Goal: Manage account settings

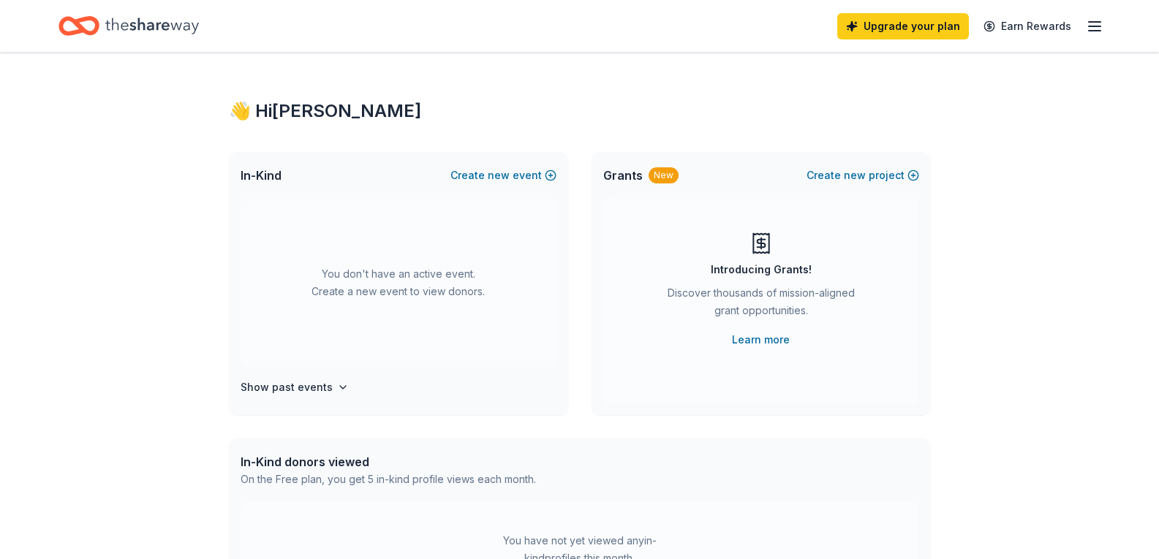
click at [1092, 22] on line "button" at bounding box center [1095, 22] width 12 height 0
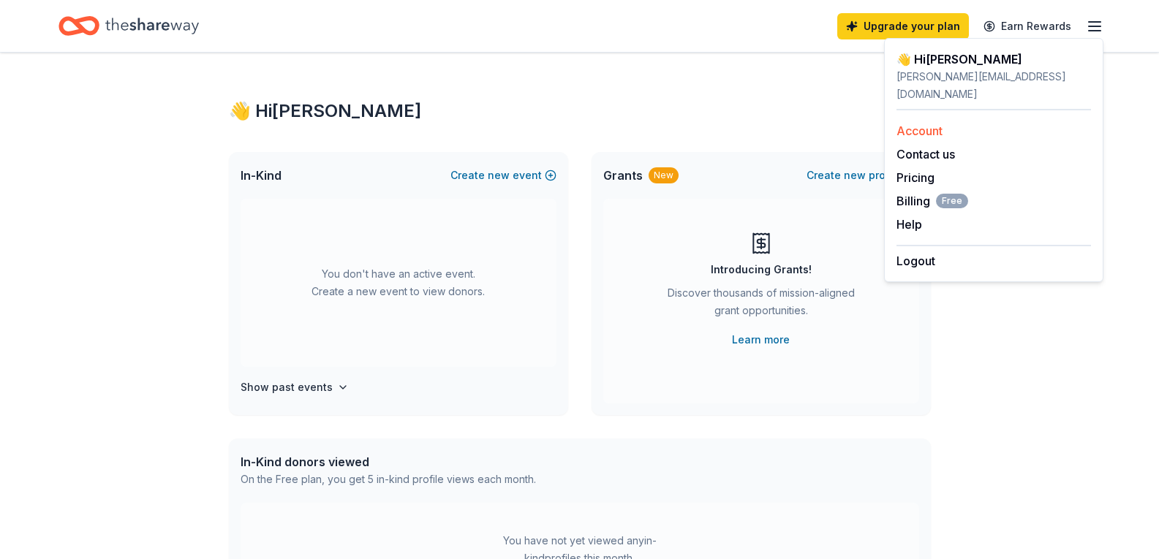
click at [917, 124] on link "Account" at bounding box center [919, 131] width 46 height 15
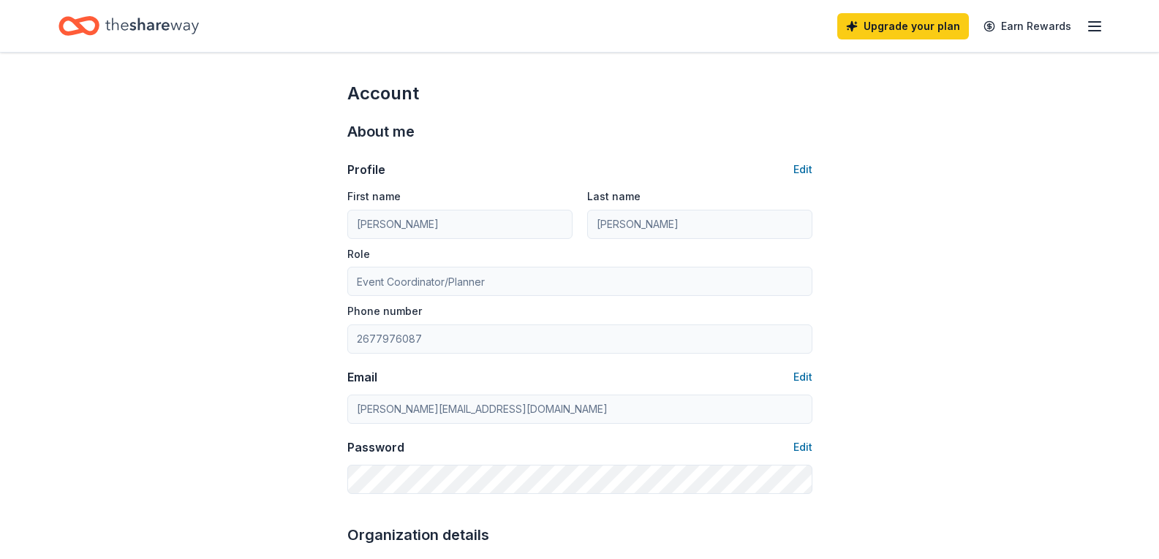
click at [1088, 18] on icon "button" at bounding box center [1095, 27] width 18 height 18
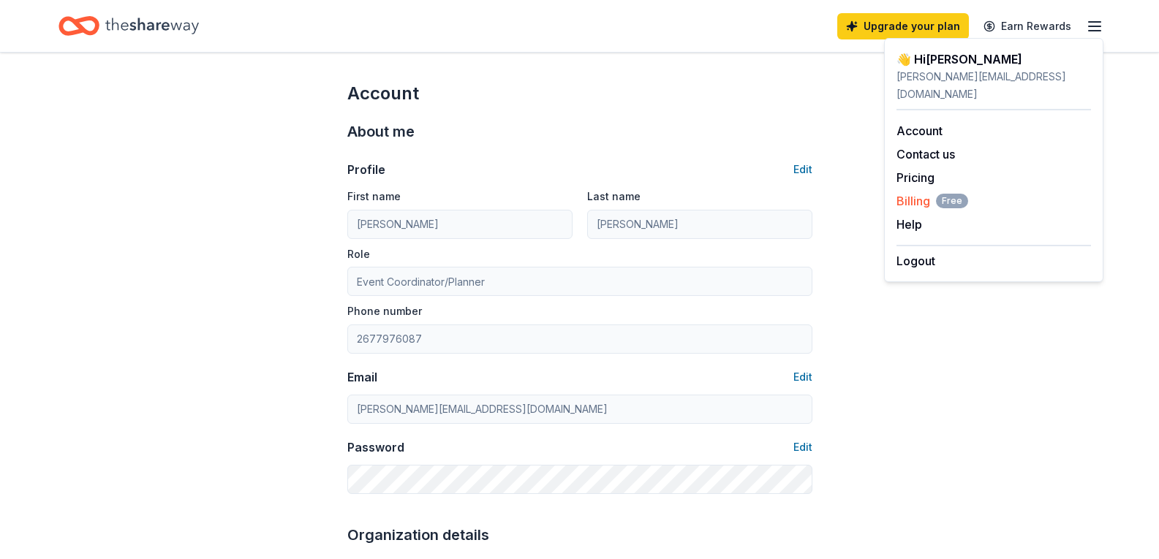
click at [923, 192] on span "Billing Free" at bounding box center [932, 201] width 72 height 18
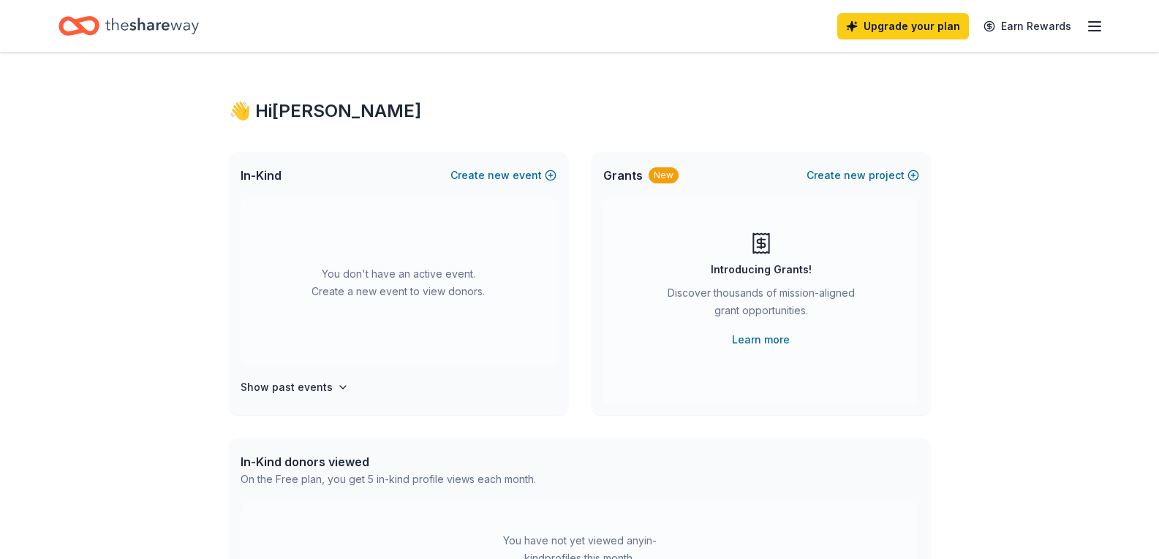
click at [1100, 23] on icon "button" at bounding box center [1095, 27] width 18 height 18
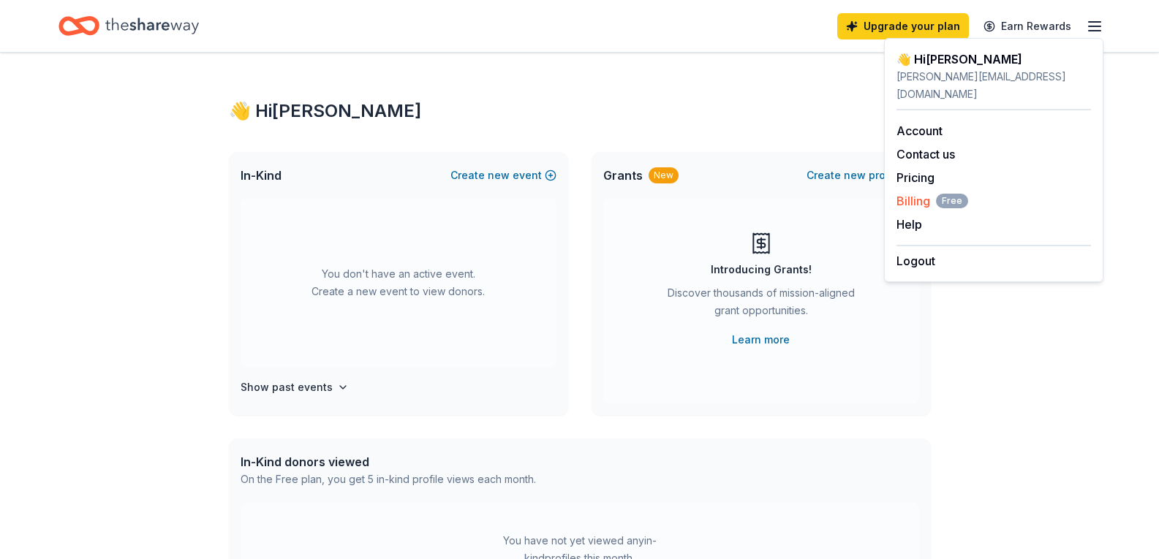
click at [940, 194] on span "Free" at bounding box center [952, 201] width 32 height 15
